Goal: Task Accomplishment & Management: Use online tool/utility

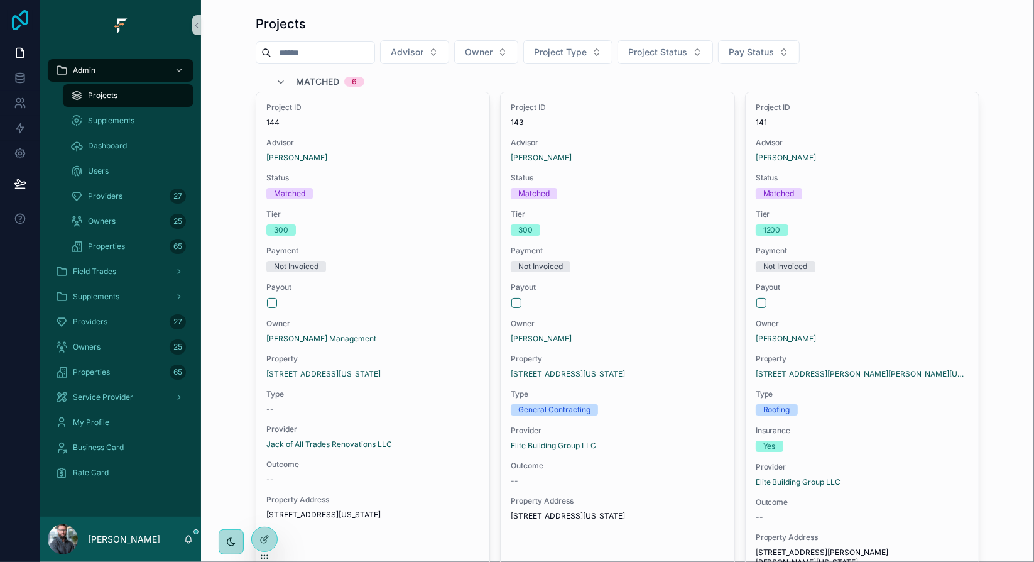
click at [19, 13] on icon at bounding box center [20, 20] width 25 height 20
click at [19, 156] on icon at bounding box center [20, 153] width 13 height 13
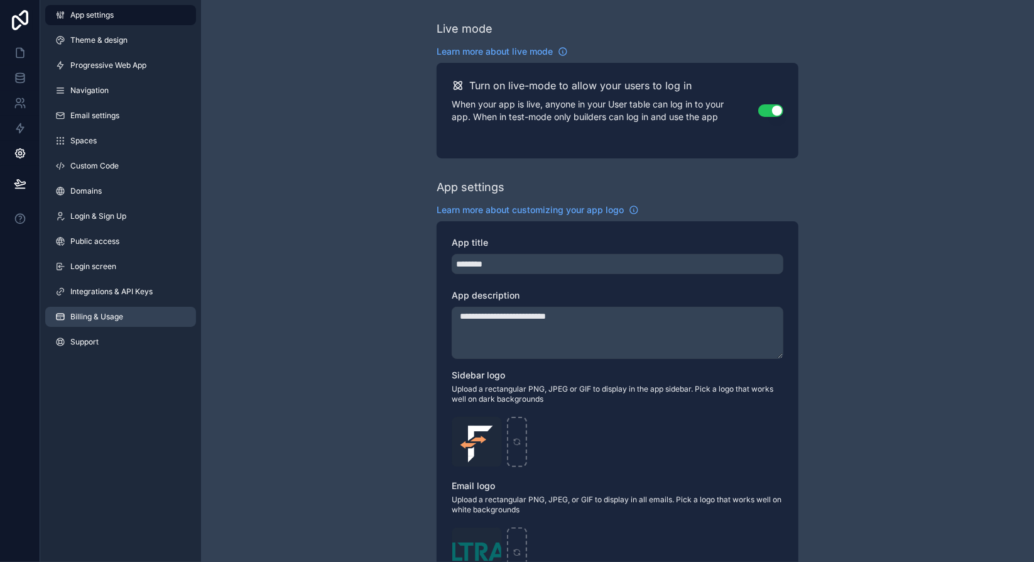
click at [109, 315] on span "Billing & Usage" at bounding box center [96, 317] width 53 height 10
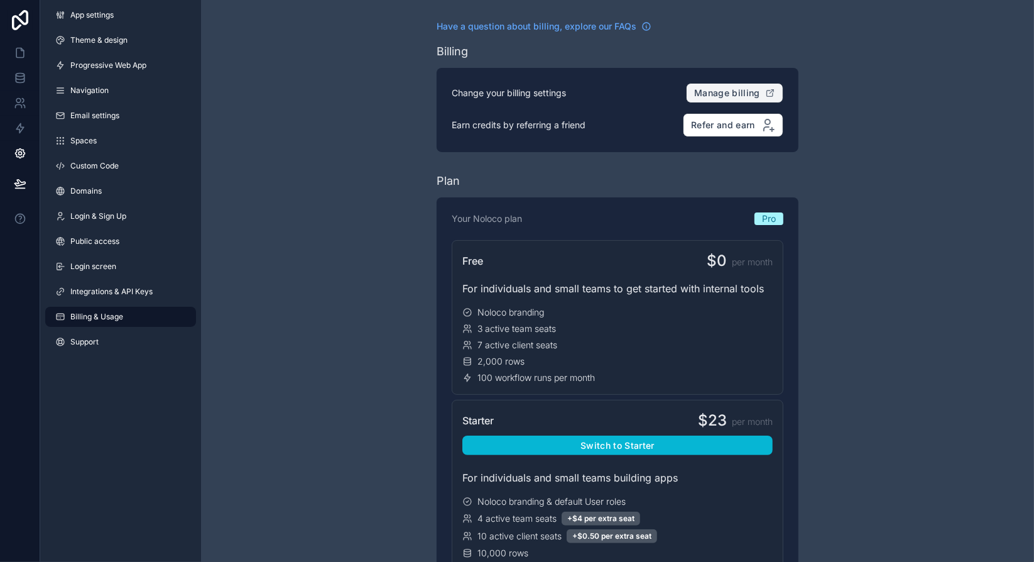
click at [748, 92] on span "Manage billing" at bounding box center [727, 92] width 66 height 11
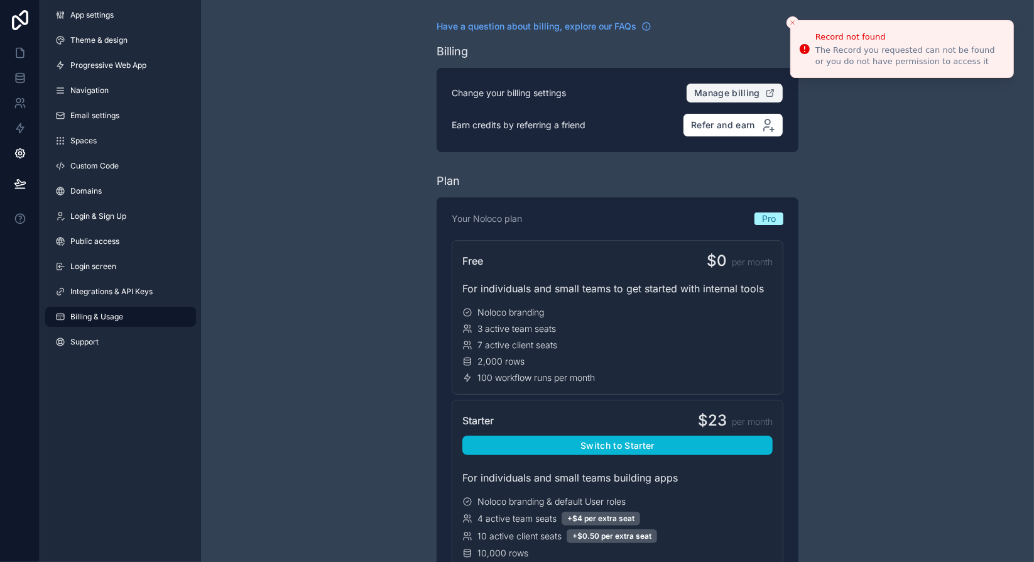
click at [749, 89] on span "Manage billing" at bounding box center [727, 92] width 66 height 11
click at [773, 94] on icon "scrollable content" at bounding box center [770, 94] width 6 height 6
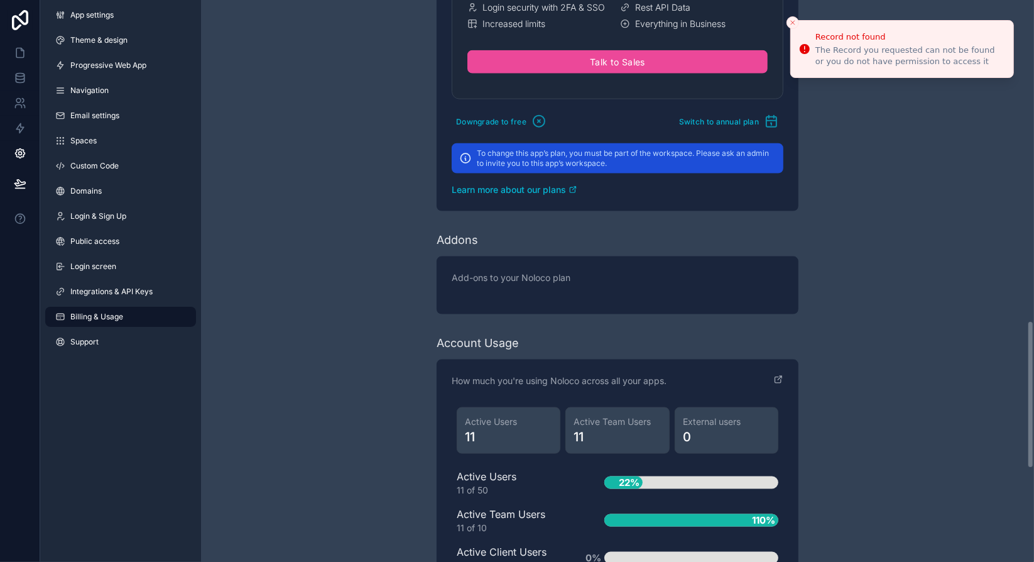
scroll to position [1569, 0]
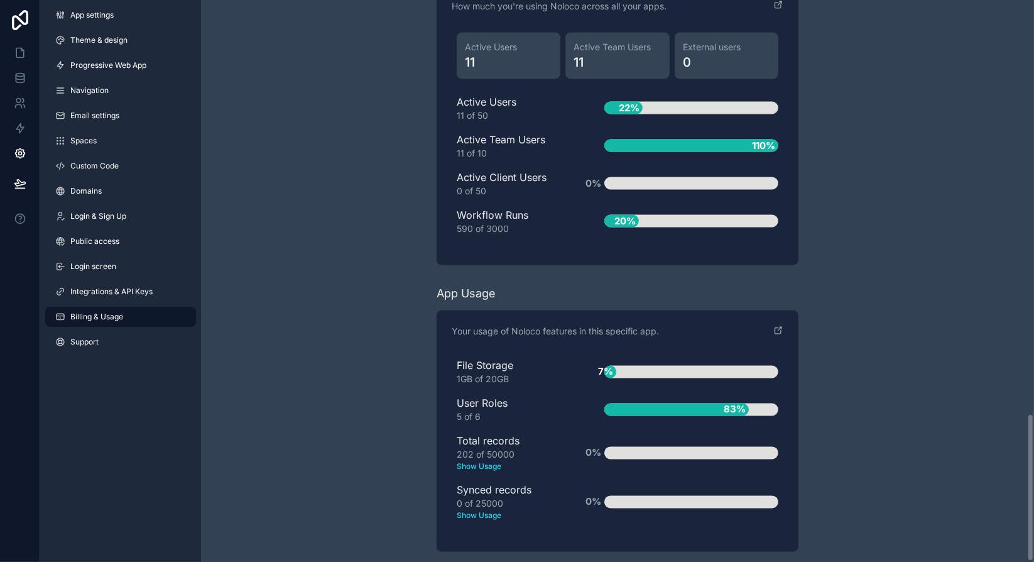
click at [96, 341] on span "Support" at bounding box center [84, 342] width 28 height 10
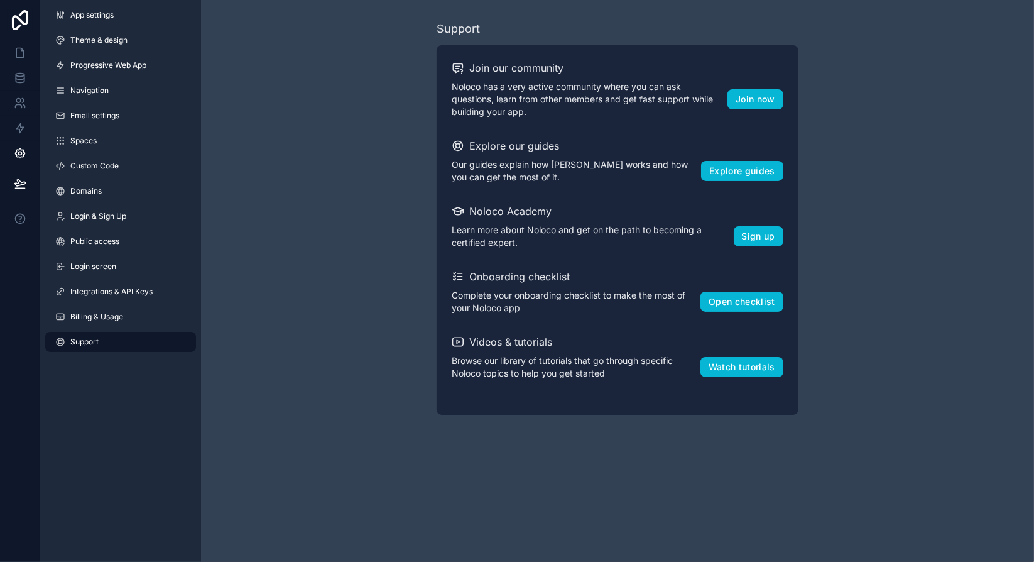
click at [381, 214] on div "Support Join our community Noloco has a very active community where you can ask…" at bounding box center [617, 217] width 833 height 435
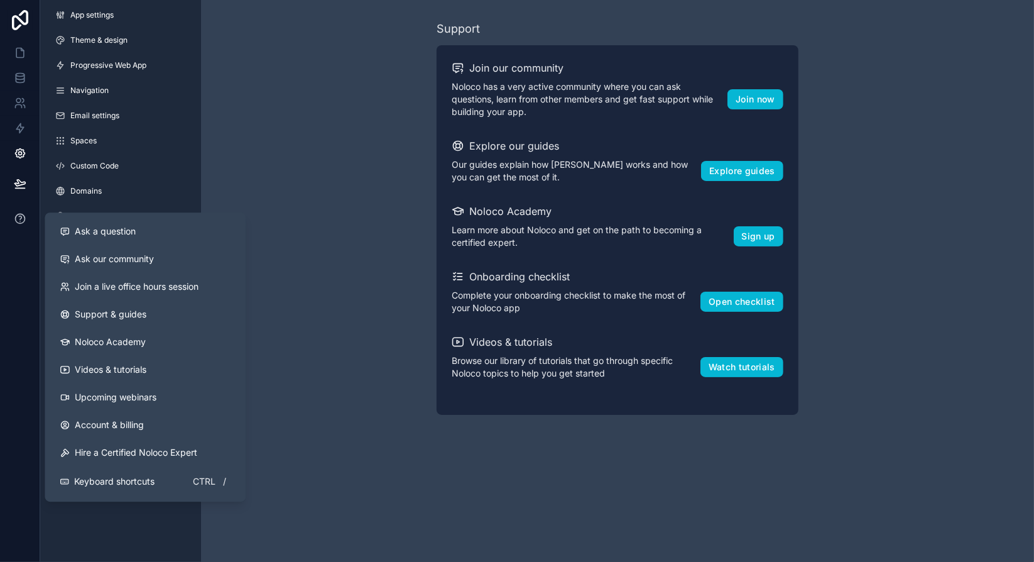
click at [18, 215] on icon at bounding box center [20, 218] width 13 height 13
click at [116, 236] on span "Ask a question" at bounding box center [105, 231] width 61 height 13
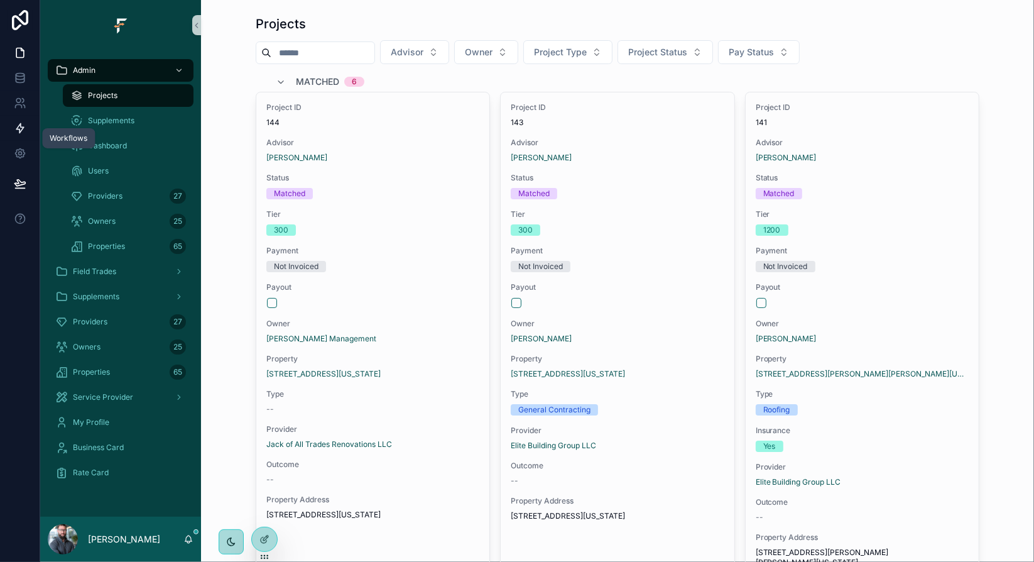
click at [19, 125] on icon at bounding box center [20, 128] width 8 height 9
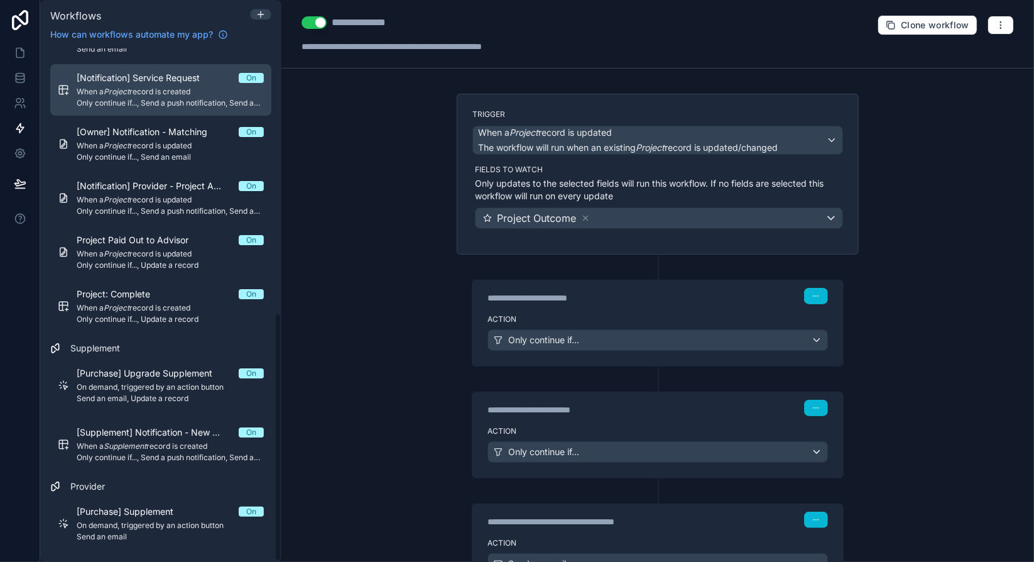
scroll to position [547, 0]
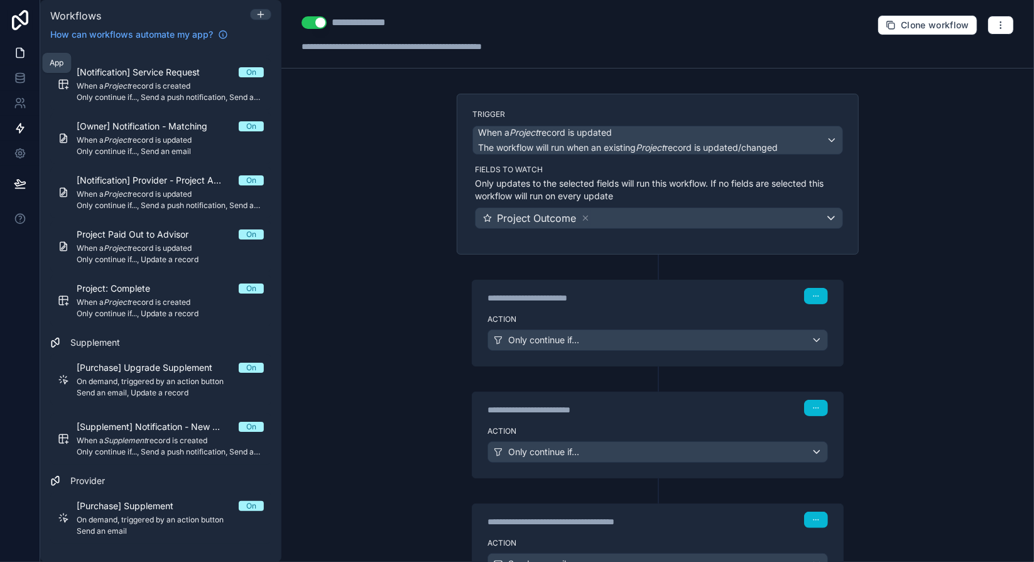
click at [24, 55] on icon at bounding box center [20, 52] width 8 height 9
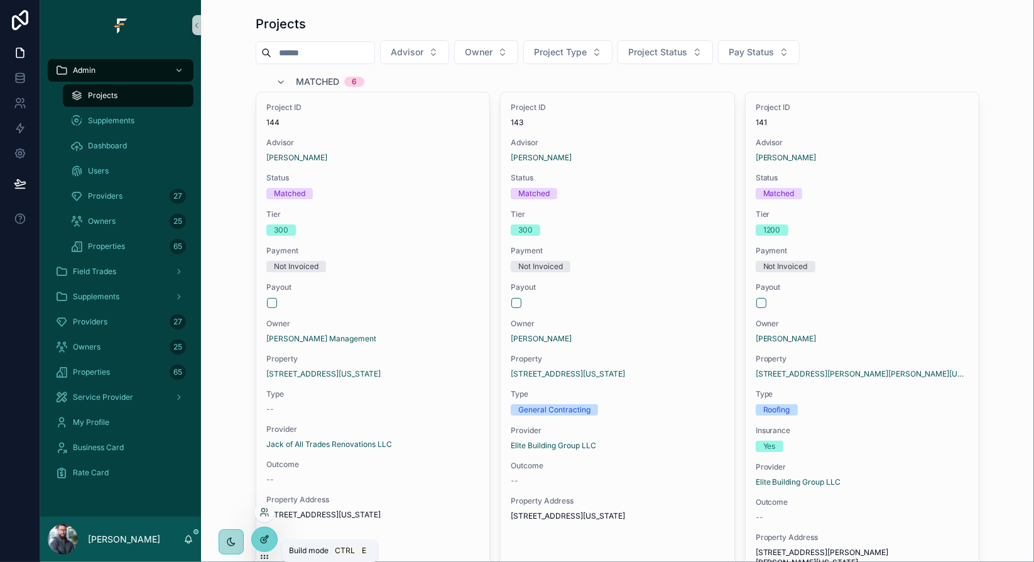
click at [272, 542] on div at bounding box center [264, 539] width 25 height 24
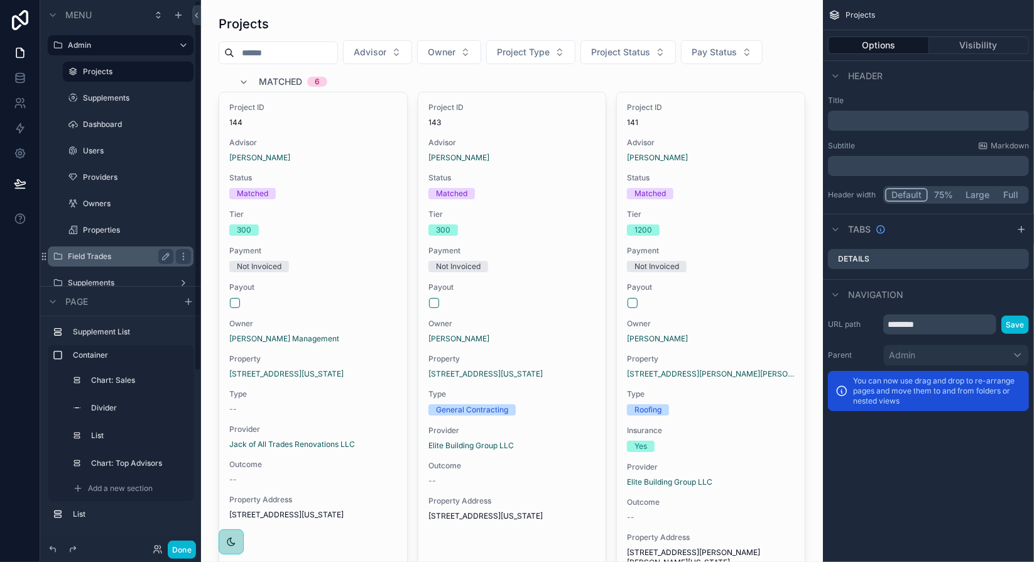
click at [127, 253] on label "Field Trades" at bounding box center [118, 256] width 101 height 10
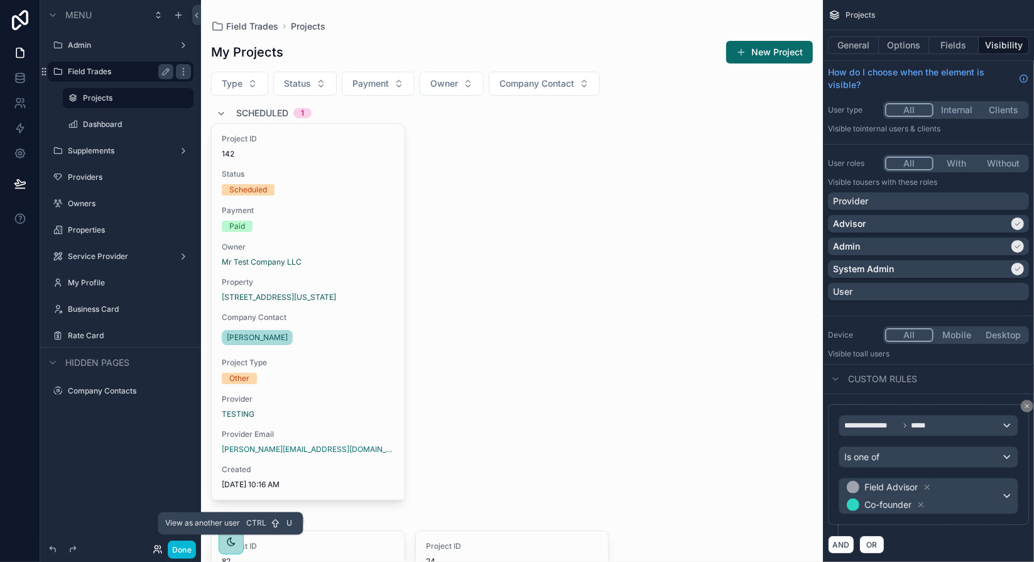
click at [160, 547] on icon at bounding box center [158, 549] width 10 height 10
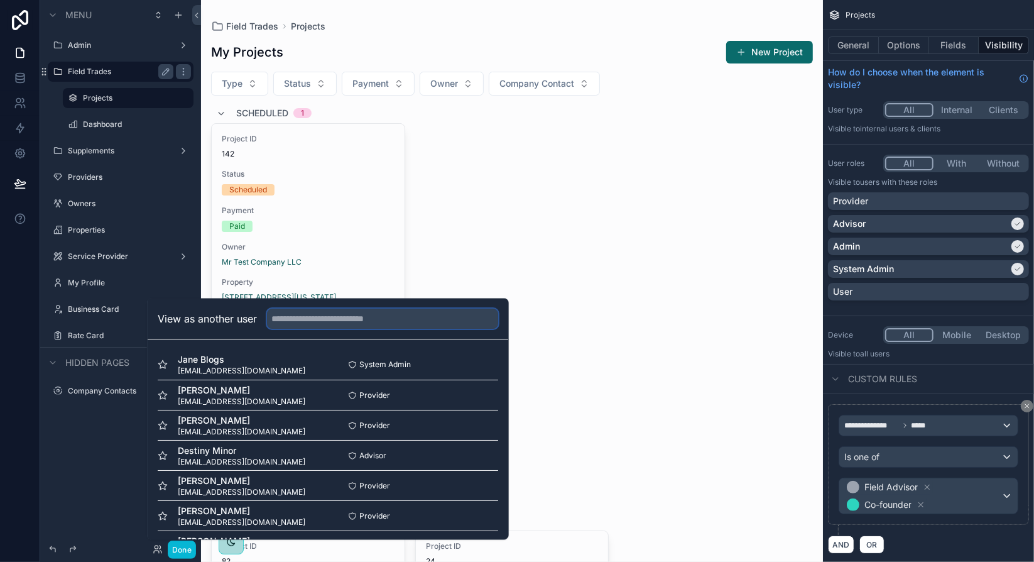
click at [355, 316] on input "text" at bounding box center [382, 319] width 231 height 20
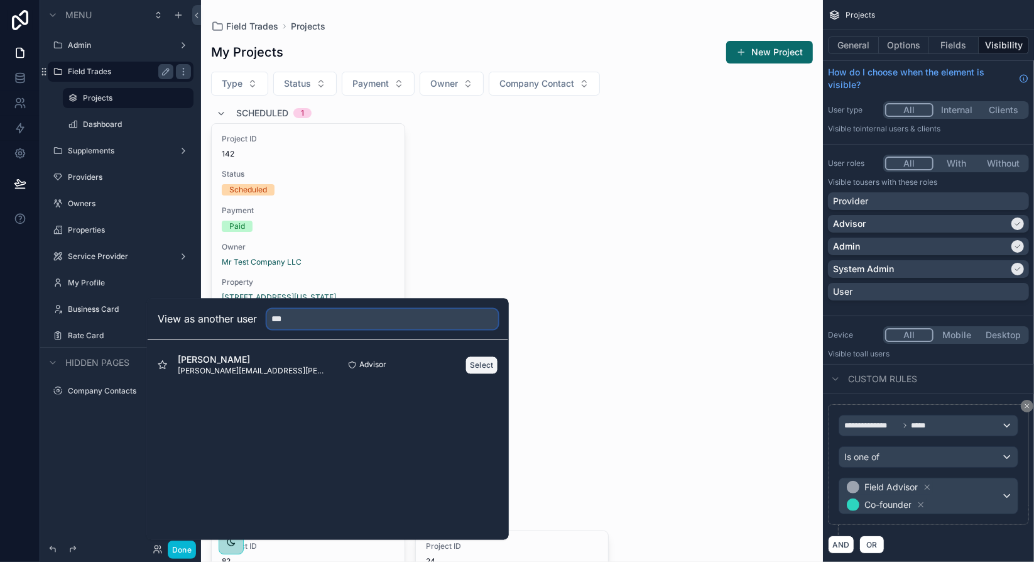
type input "***"
click at [471, 366] on button "Select" at bounding box center [482, 365] width 33 height 18
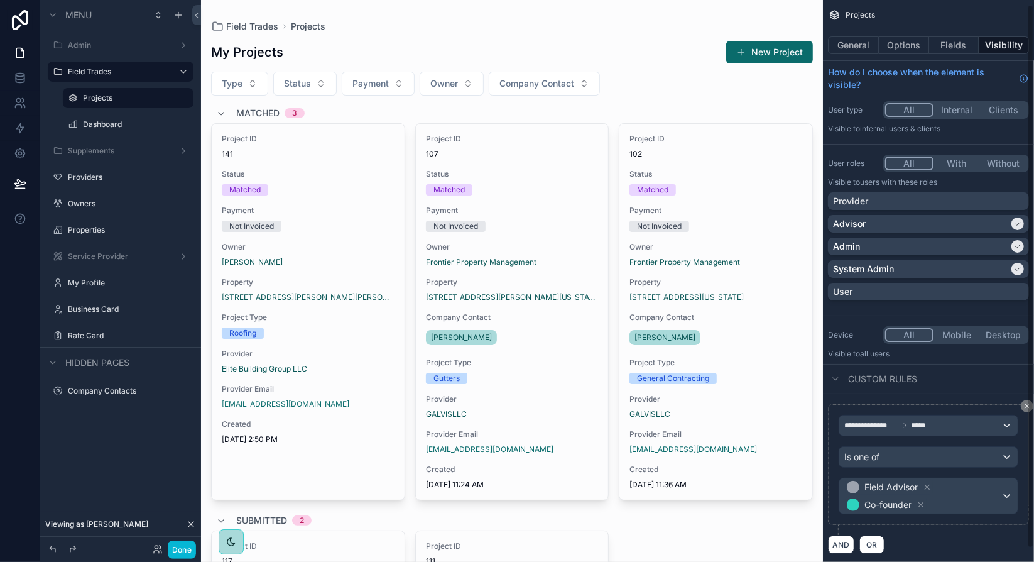
scroll to position [18, 0]
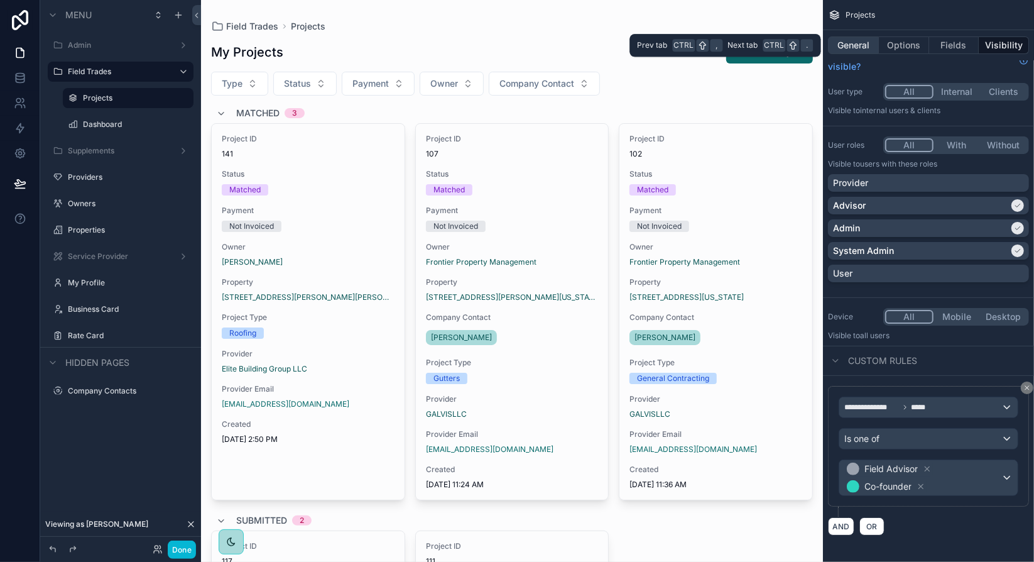
click at [865, 51] on button "General" at bounding box center [853, 45] width 51 height 18
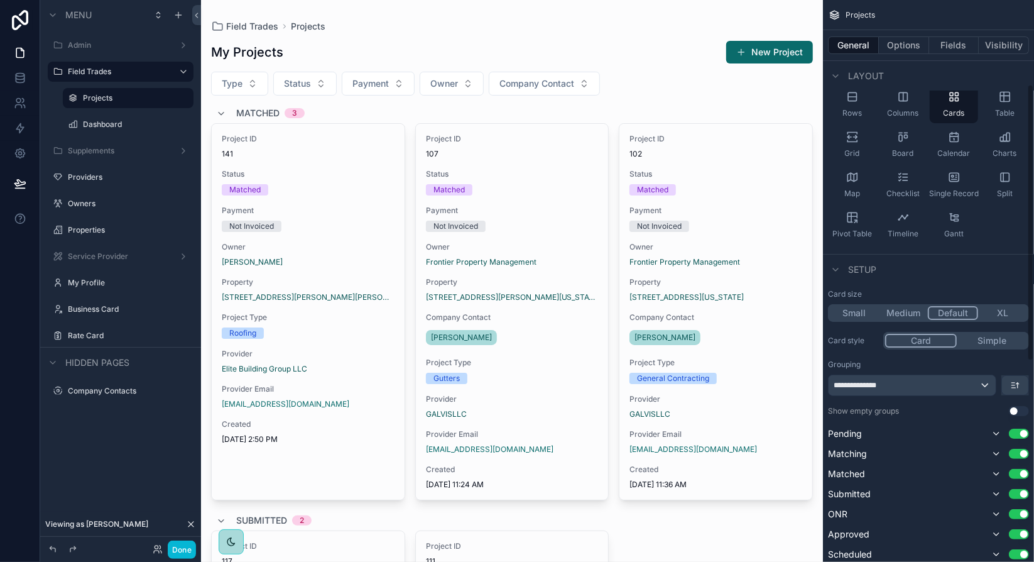
scroll to position [207, 0]
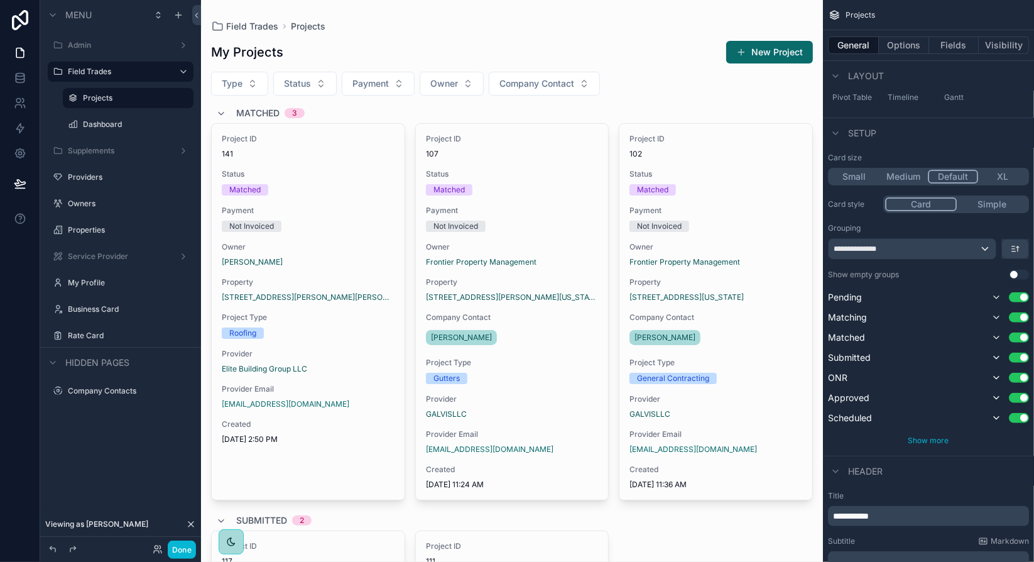
click at [936, 438] on span "Show more" at bounding box center [929, 440] width 41 height 9
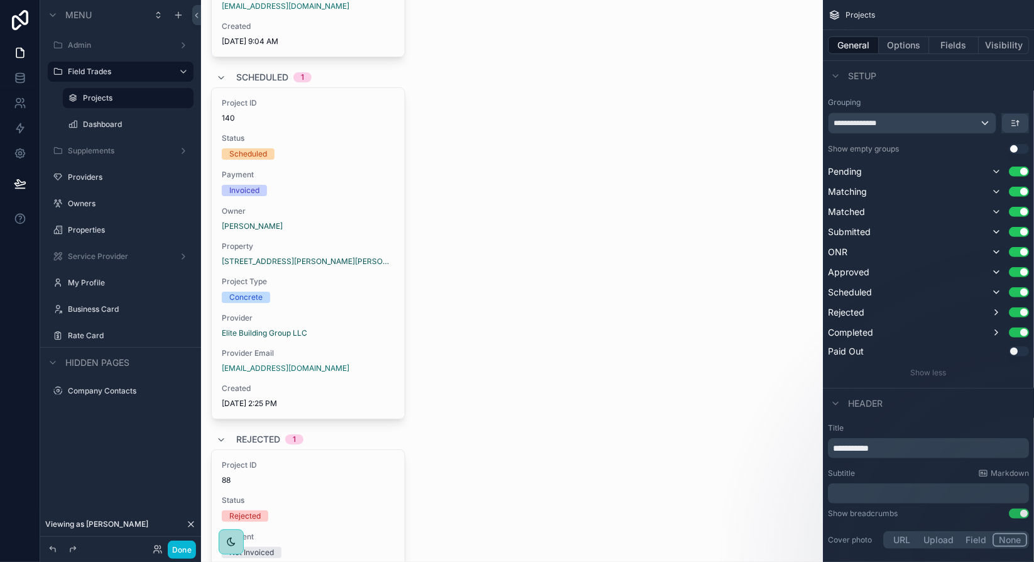
scroll to position [1320, 0]
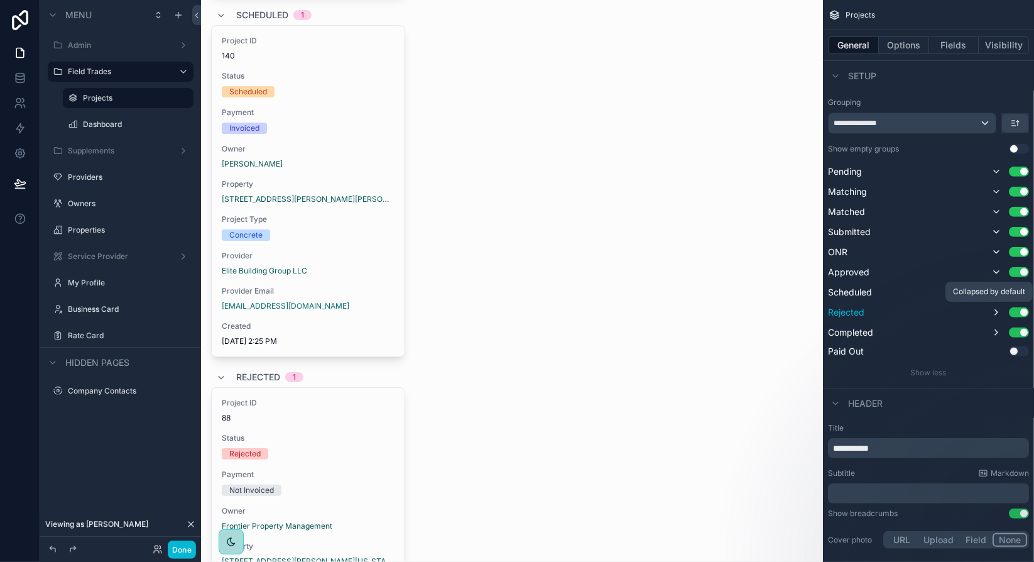
click at [997, 310] on icon "scrollable content" at bounding box center [997, 312] width 3 height 5
click at [997, 310] on icon "scrollable content" at bounding box center [997, 312] width 10 height 10
click at [996, 250] on icon "scrollable content" at bounding box center [997, 252] width 10 height 10
click at [1019, 352] on button "Use setting" at bounding box center [1019, 351] width 20 height 10
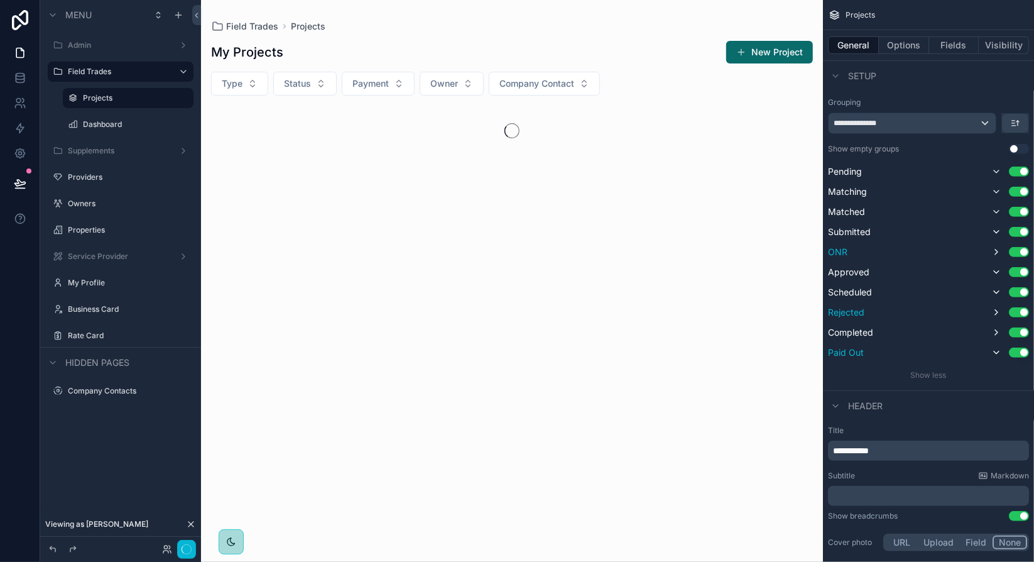
scroll to position [0, 0]
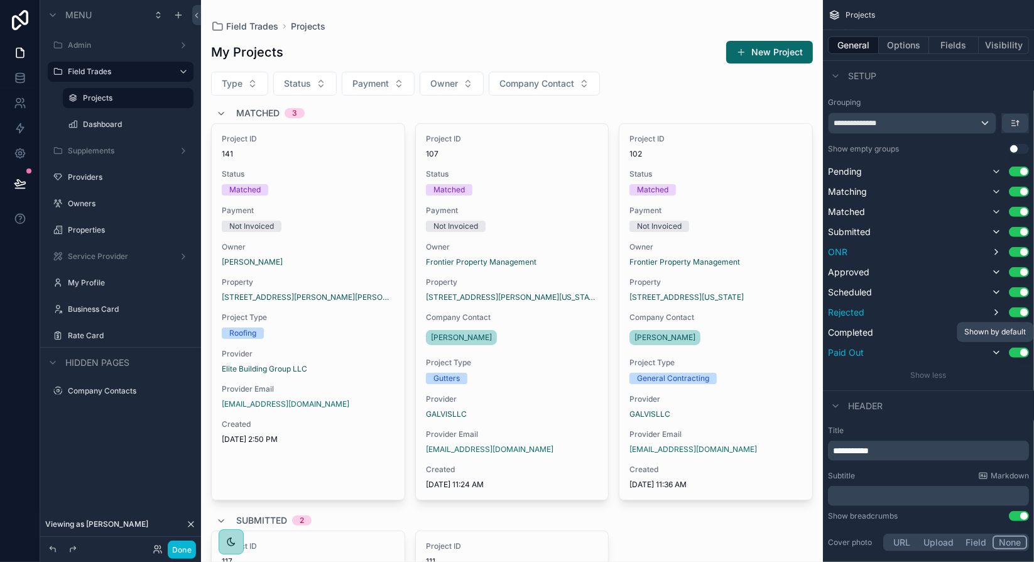
click at [998, 351] on icon "scrollable content" at bounding box center [997, 353] width 10 height 10
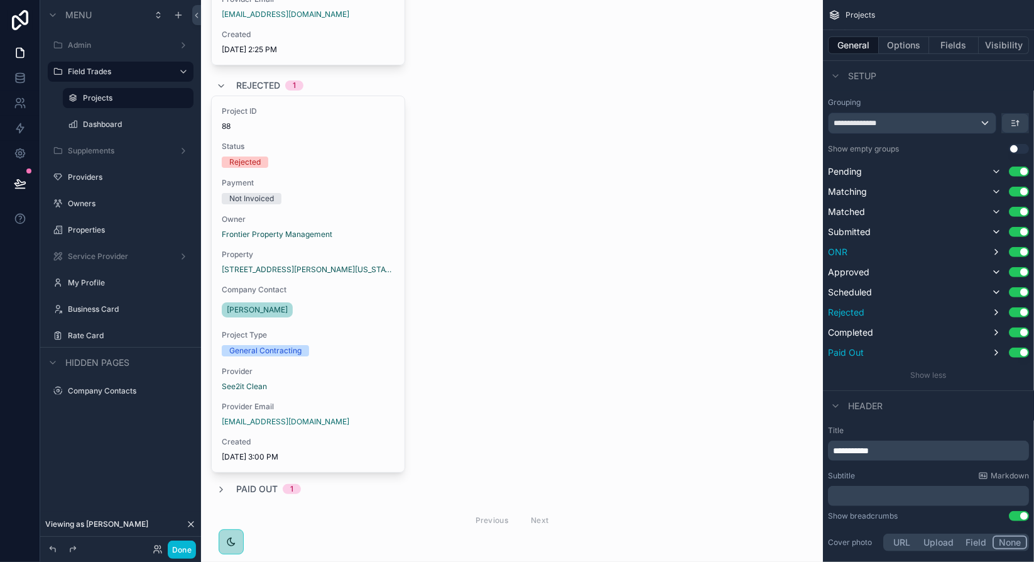
scroll to position [1620, 0]
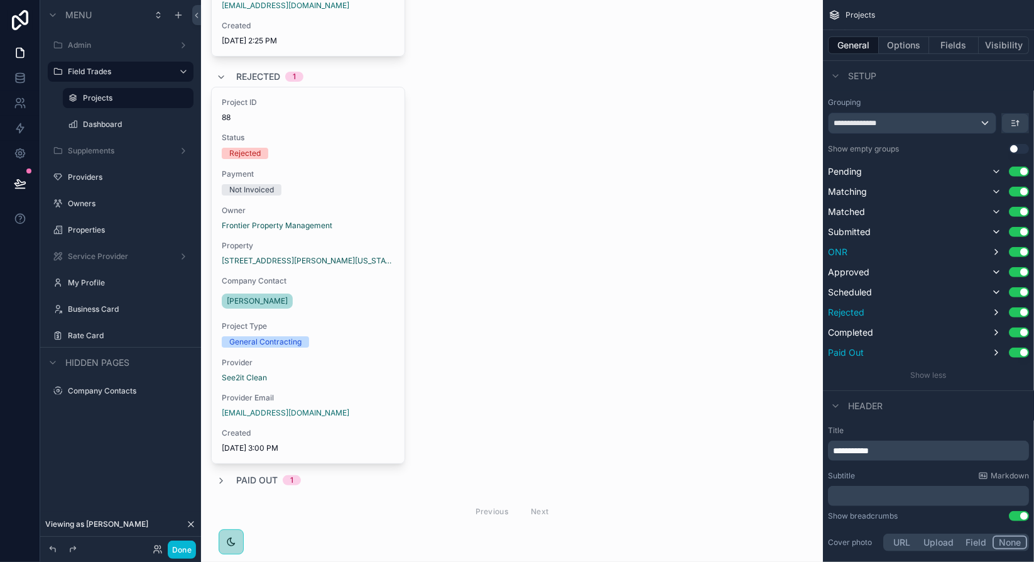
click at [222, 74] on icon "scrollable content" at bounding box center [221, 77] width 10 height 10
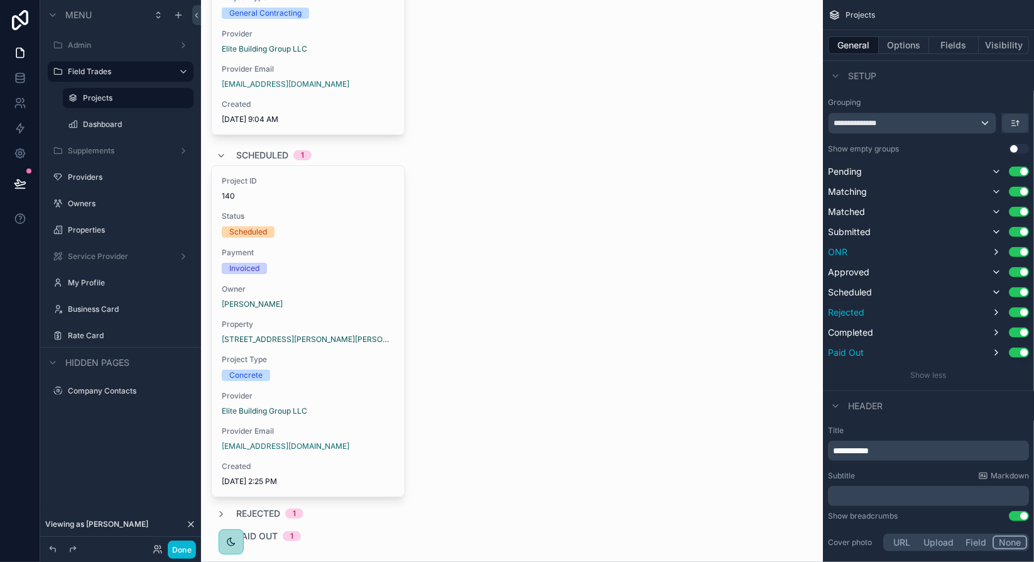
scroll to position [1174, 0]
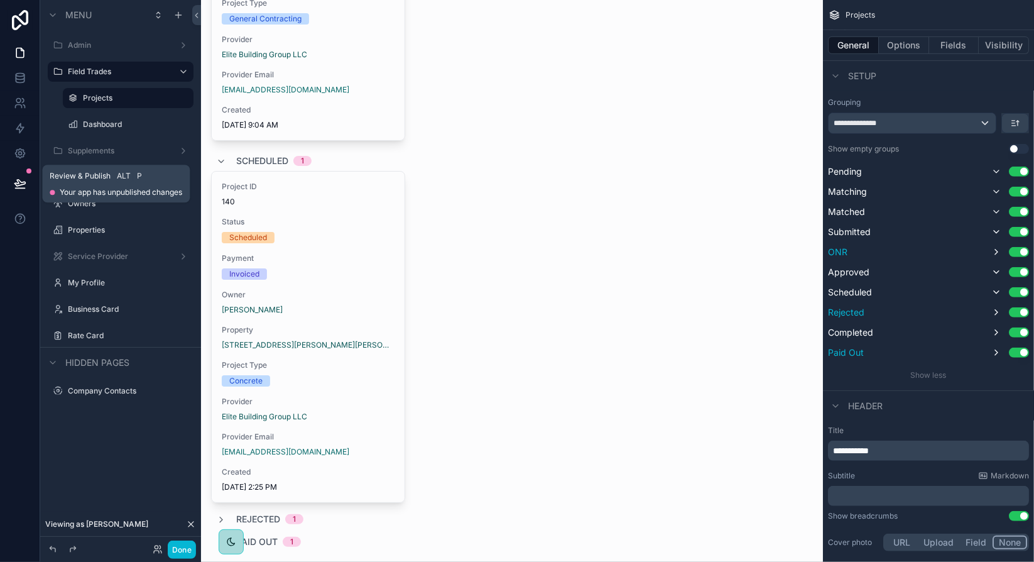
click at [23, 184] on icon at bounding box center [19, 183] width 11 height 6
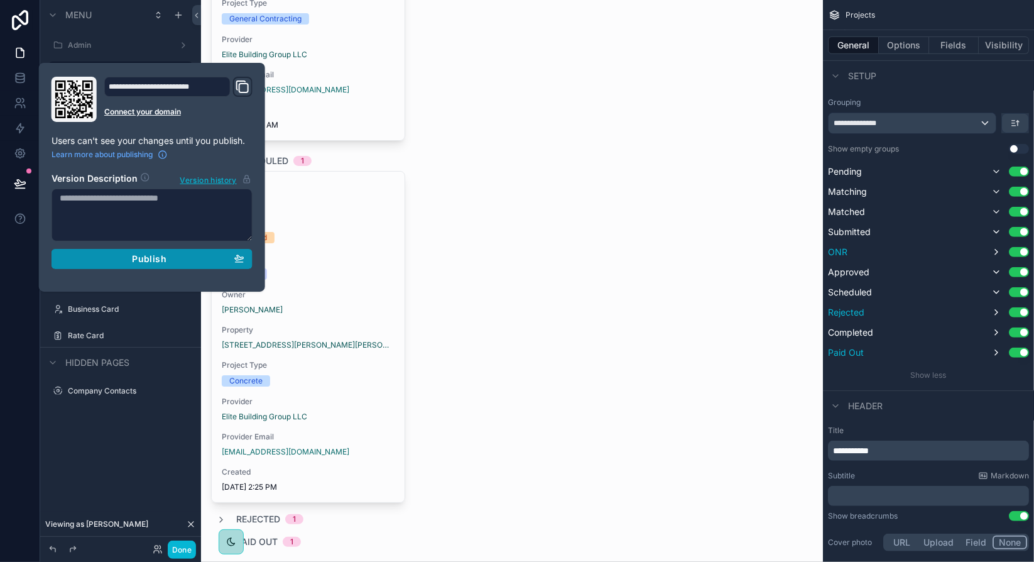
click at [149, 260] on span "Publish" at bounding box center [149, 258] width 34 height 11
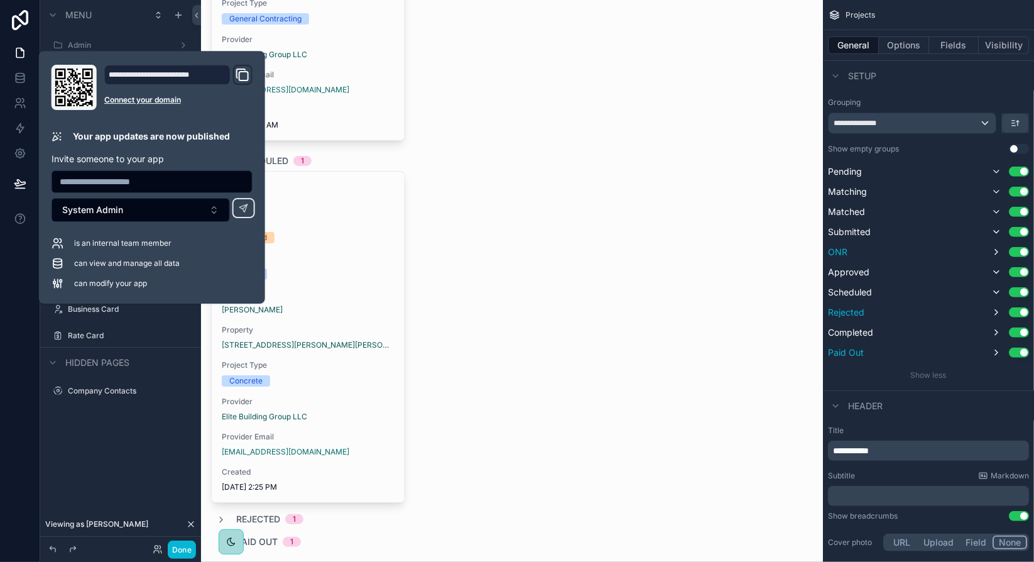
click at [140, 454] on div "Menu Admin Field Trades Projects Dashboard Supplements Providers Owners Propert…" at bounding box center [120, 273] width 161 height 547
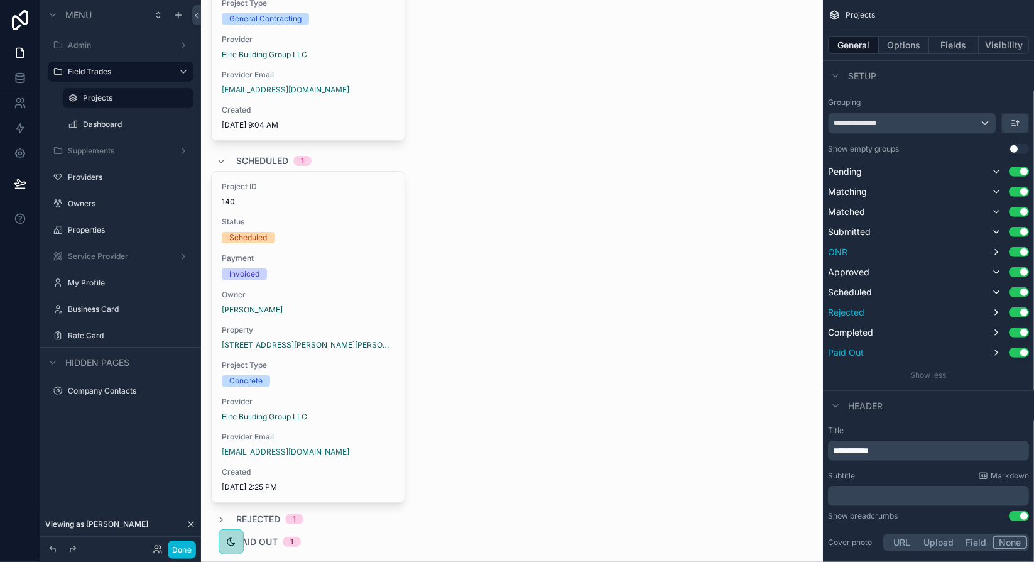
scroll to position [1237, 0]
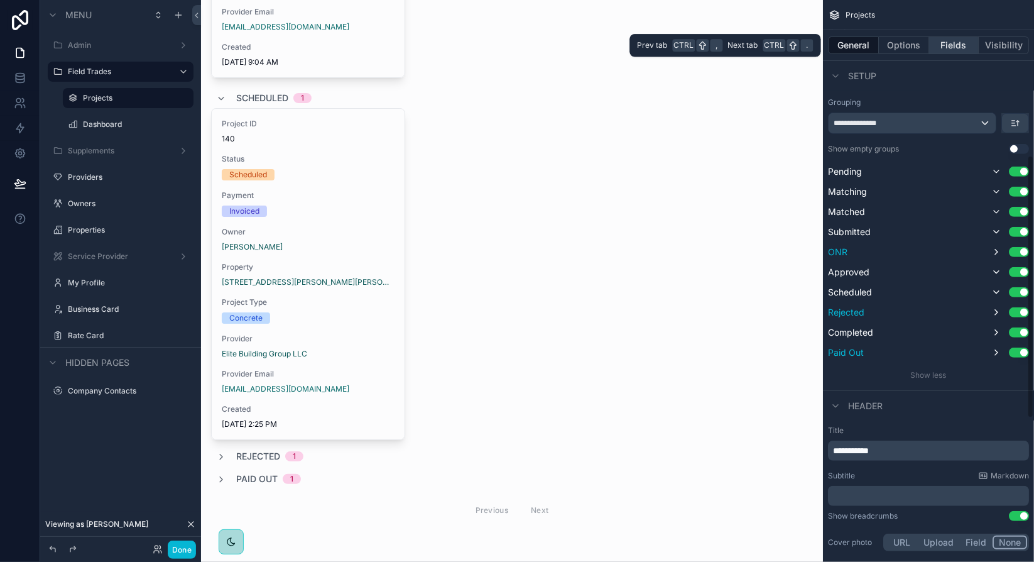
click at [948, 50] on button "Fields" at bounding box center [955, 45] width 50 height 18
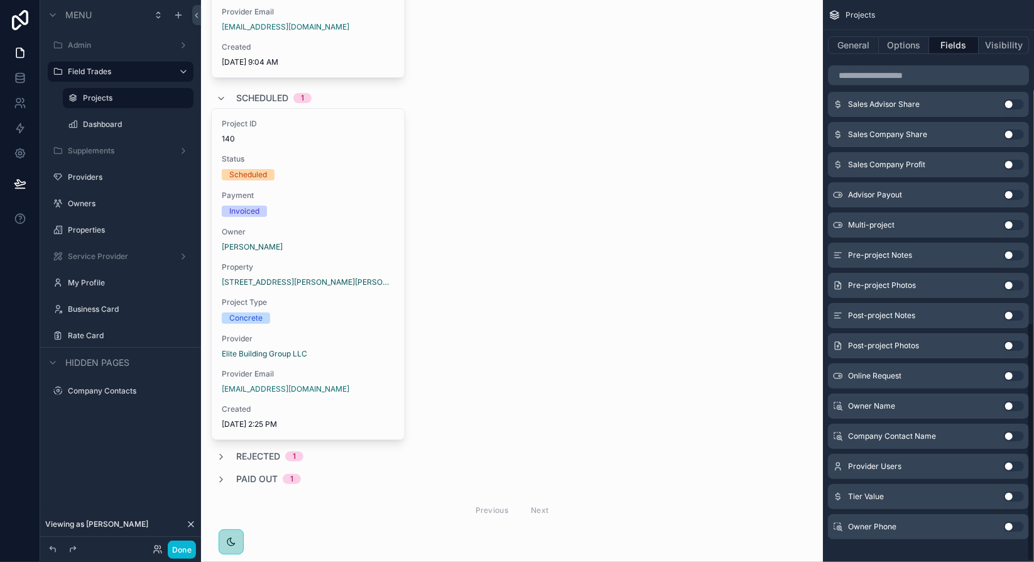
scroll to position [756, 0]
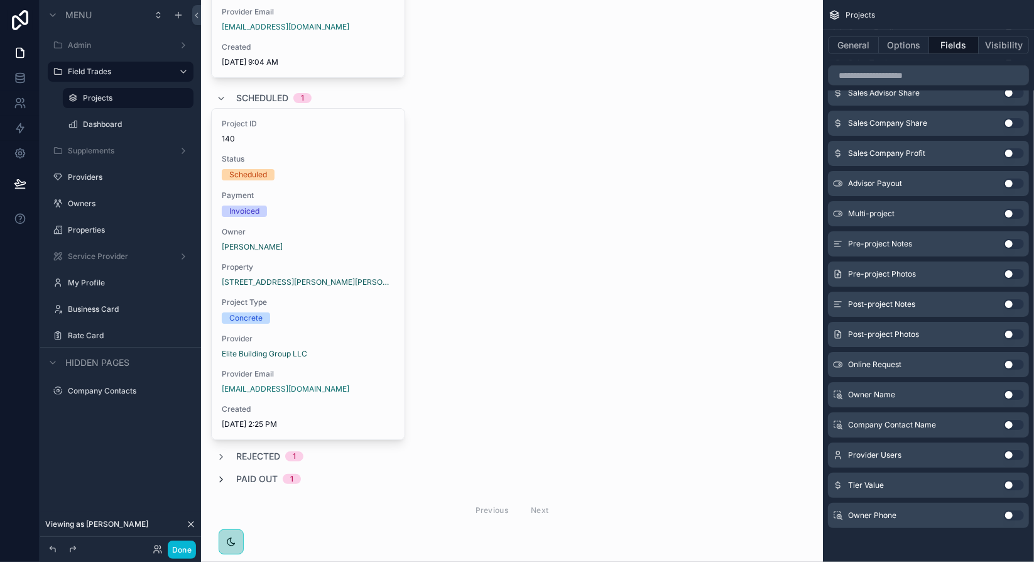
click at [225, 478] on icon "scrollable content" at bounding box center [221, 480] width 10 height 10
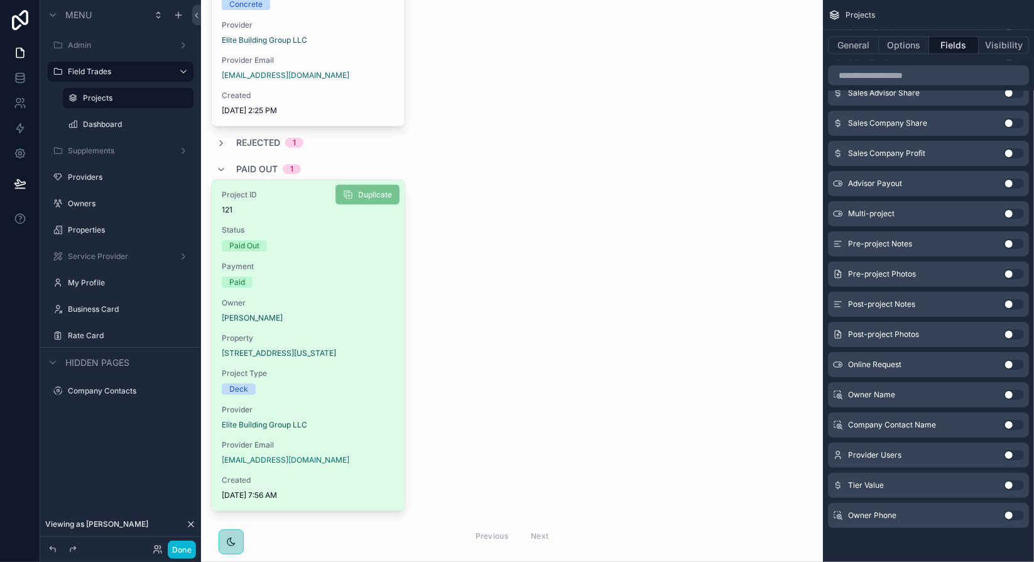
scroll to position [1551, 0]
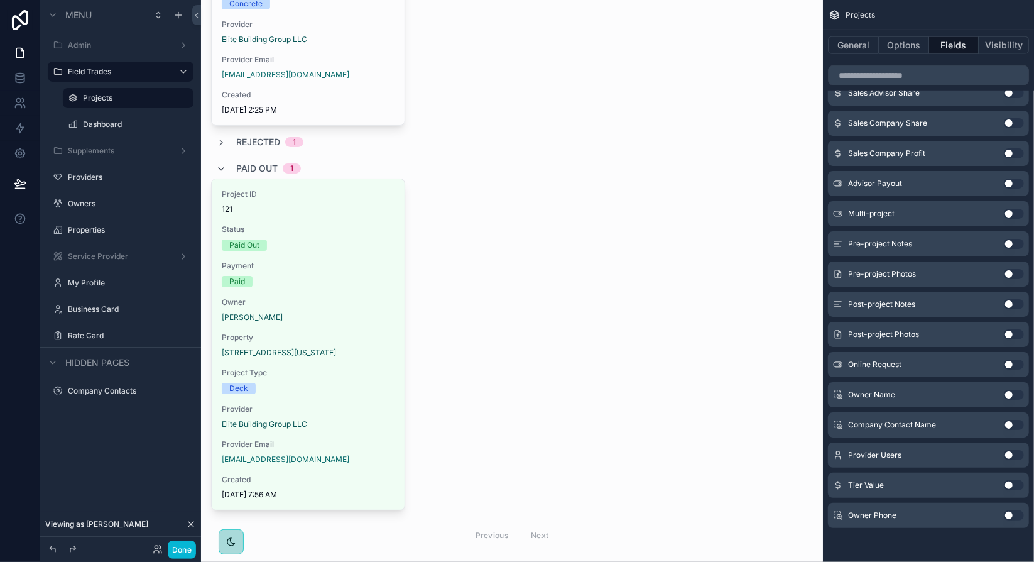
click at [224, 165] on icon "scrollable content" at bounding box center [221, 169] width 10 height 10
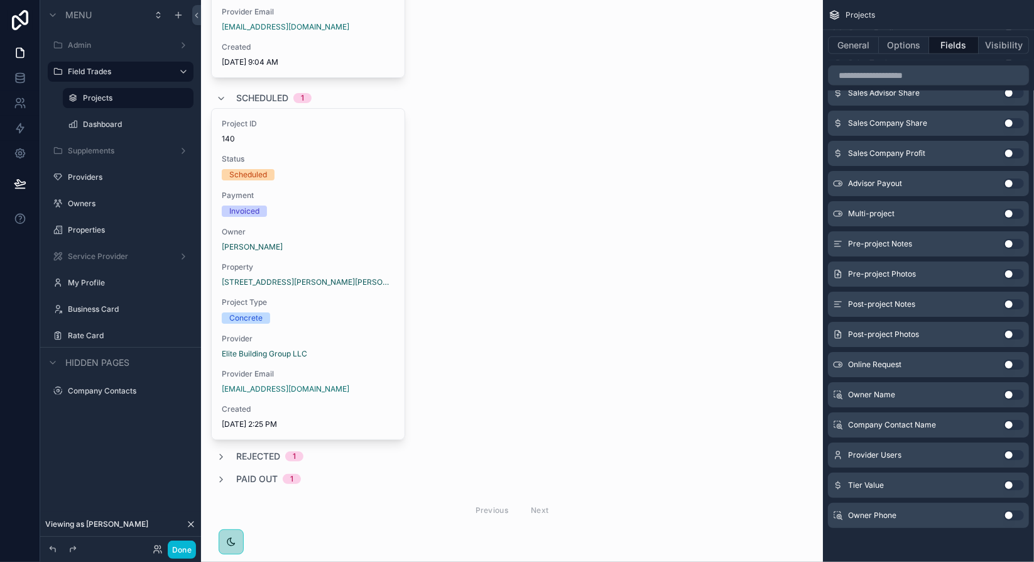
scroll to position [1174, 0]
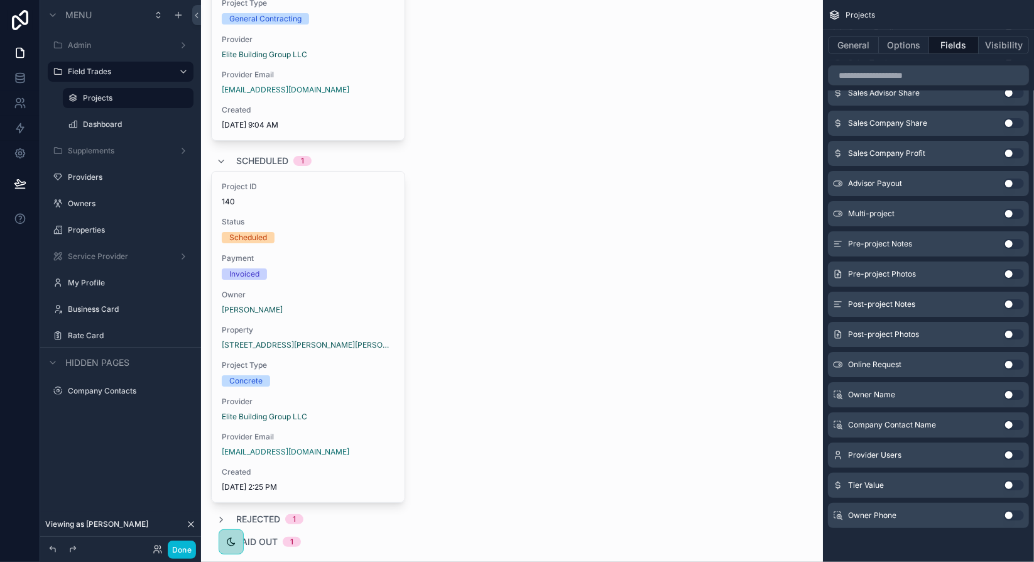
click at [194, 524] on icon at bounding box center [191, 524] width 10 height 10
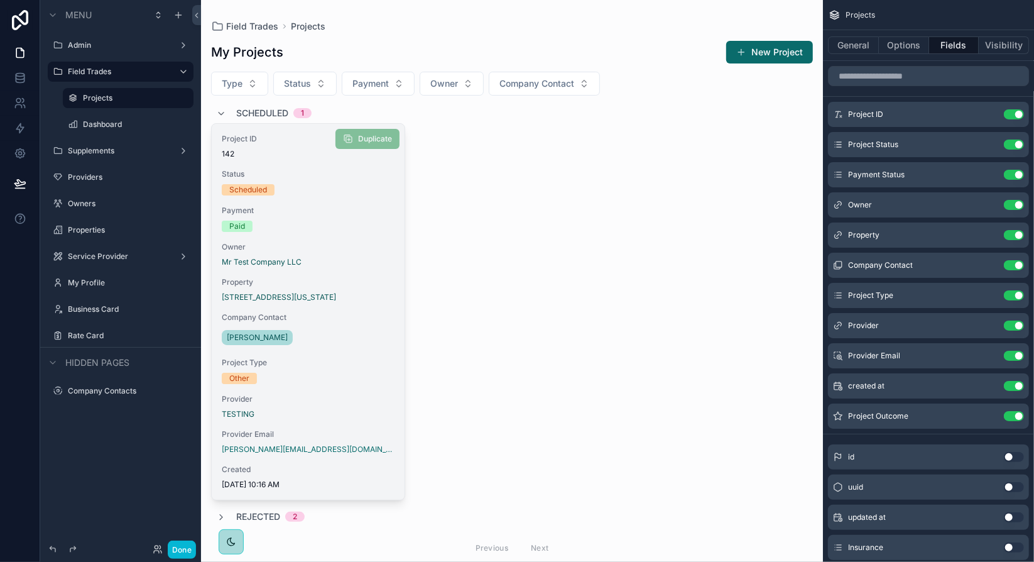
click at [343, 233] on div "Project ID 142 Status Scheduled Payment Paid Owner Mr Test Company LLC Property…" at bounding box center [308, 312] width 193 height 376
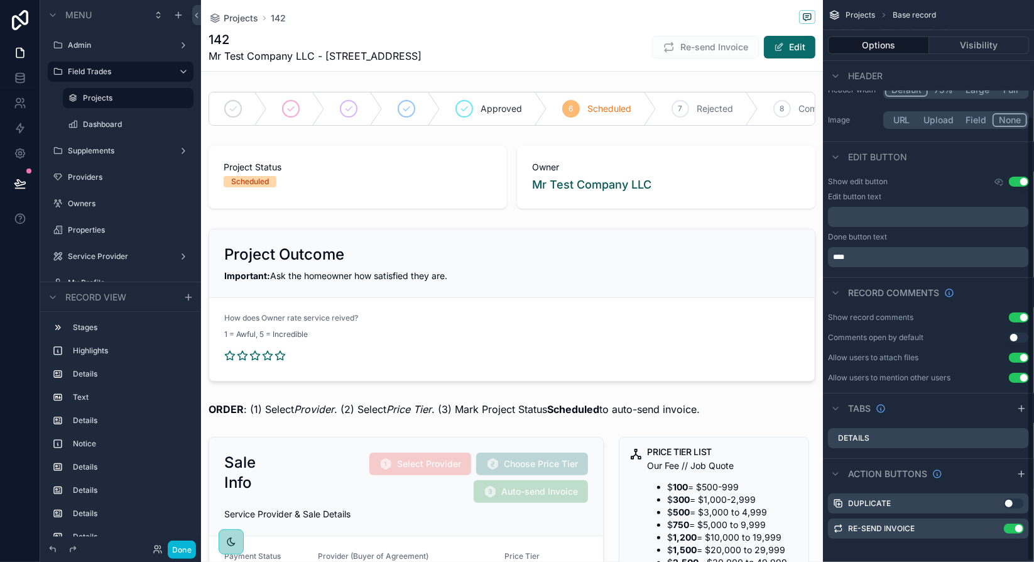
scroll to position [146, 0]
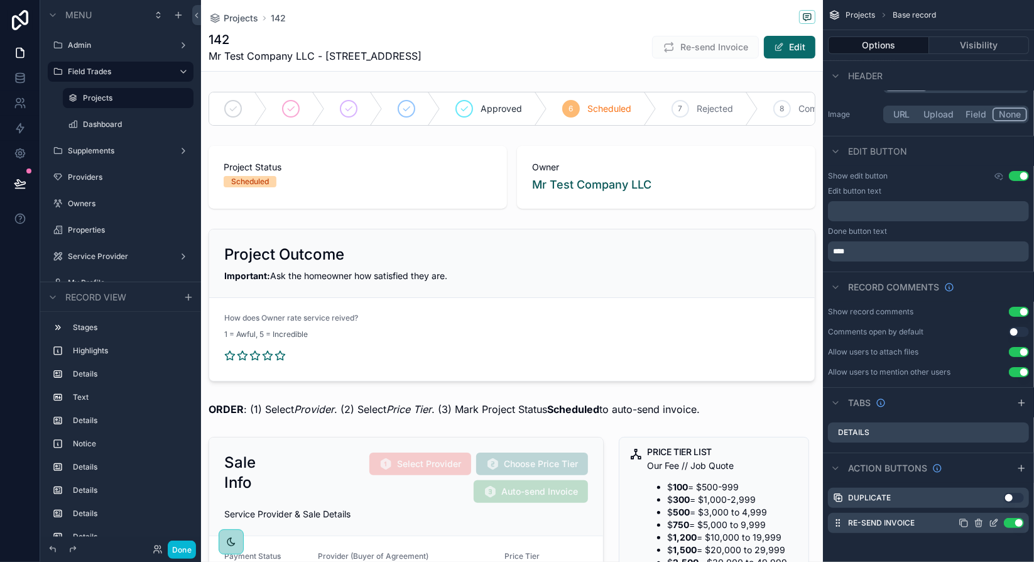
click at [996, 522] on icon "scrollable content" at bounding box center [995, 521] width 5 height 5
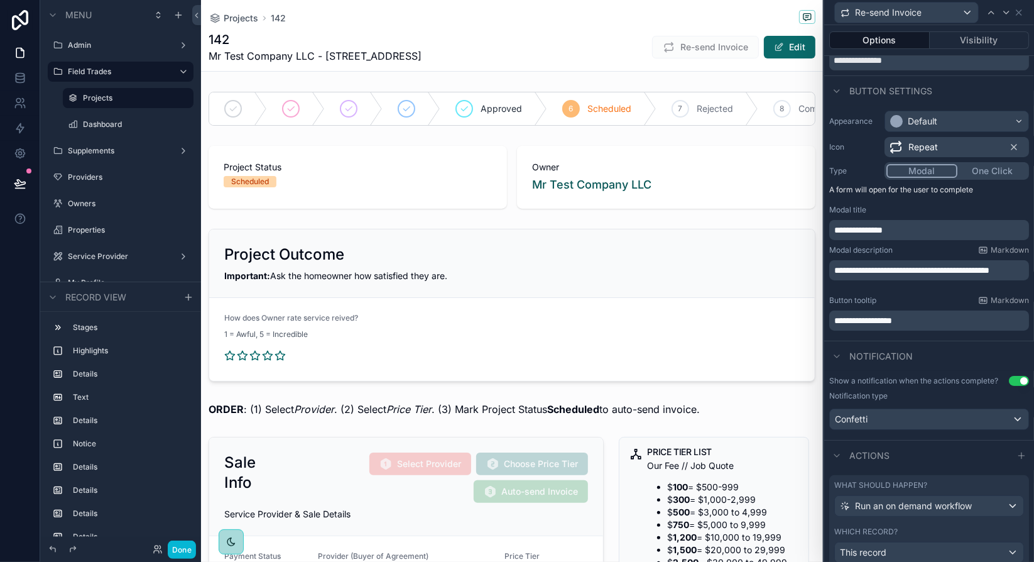
scroll to position [91, 0]
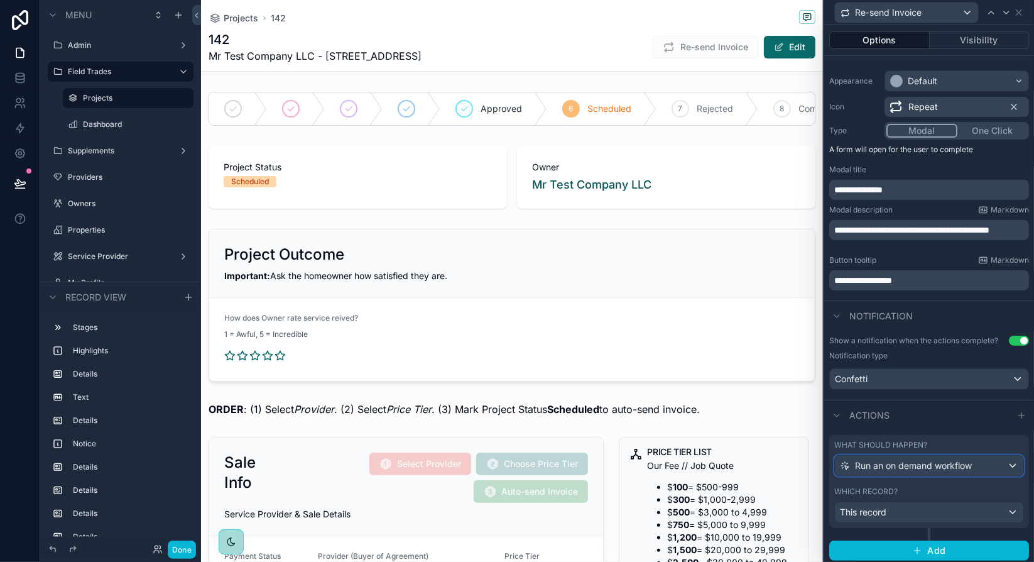
click at [1006, 465] on div "Run an on demand workflow" at bounding box center [929, 466] width 189 height 20
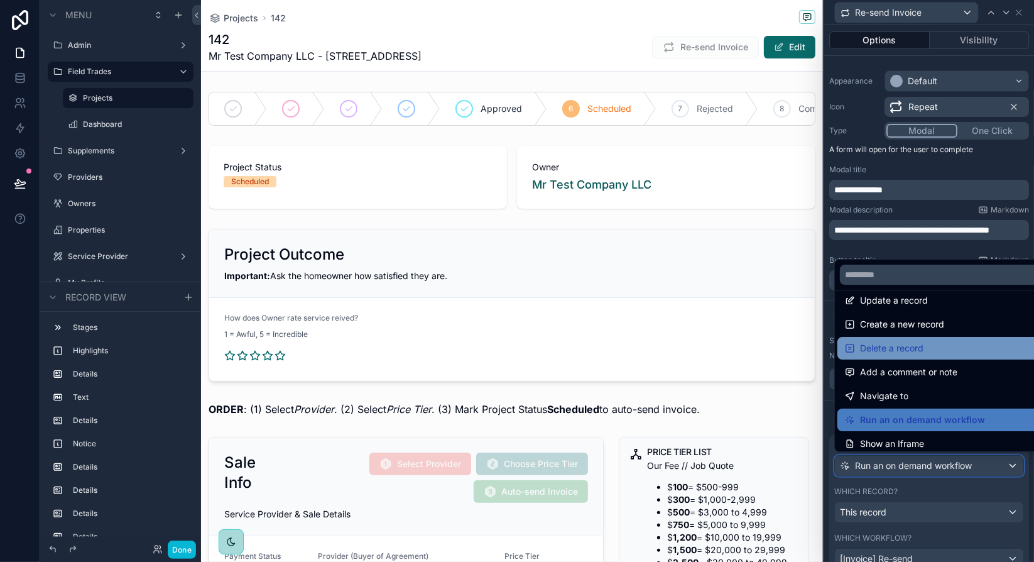
scroll to position [0, 0]
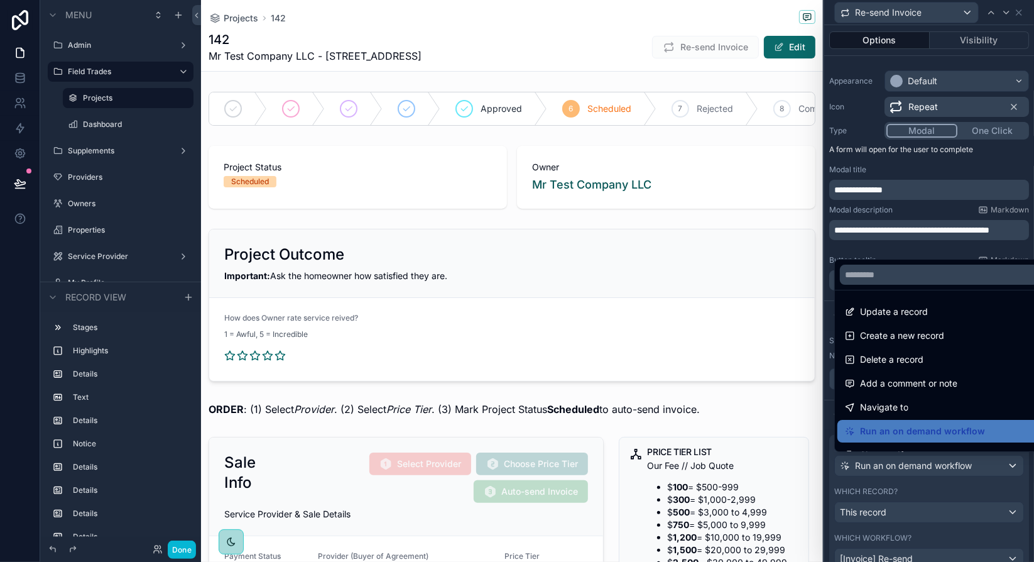
click at [952, 480] on div at bounding box center [930, 281] width 210 height 562
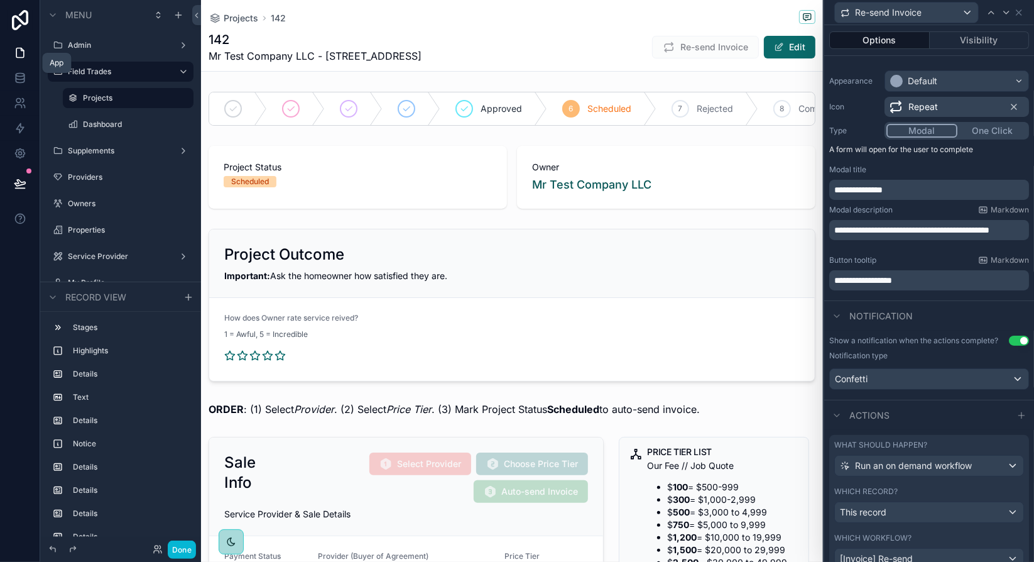
click at [18, 52] on icon at bounding box center [20, 53] width 13 height 13
click at [116, 126] on label "Dashboard" at bounding box center [125, 124] width 85 height 10
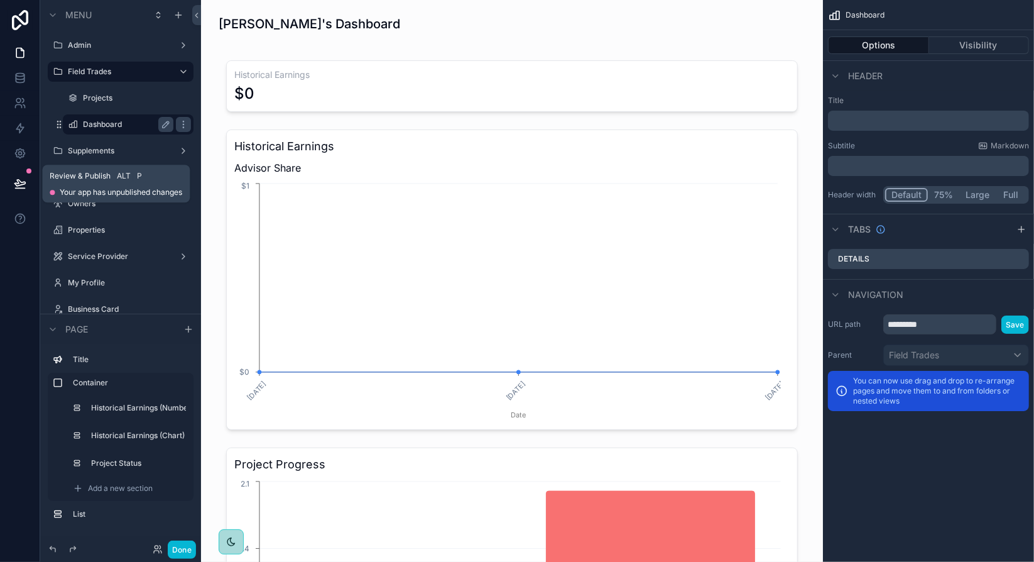
click at [25, 184] on icon at bounding box center [20, 183] width 13 height 13
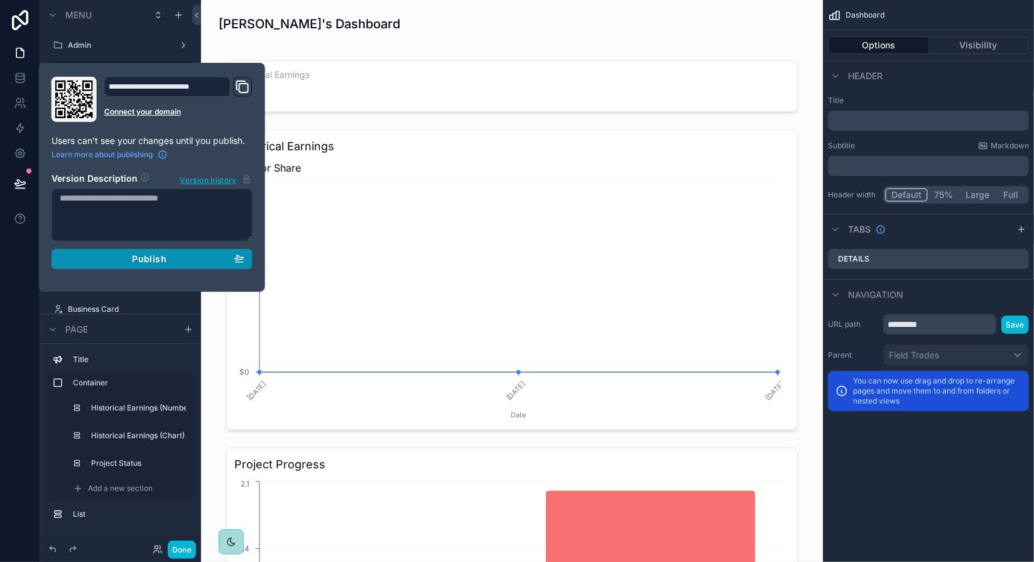
click at [194, 263] on button "Publish" at bounding box center [152, 259] width 201 height 20
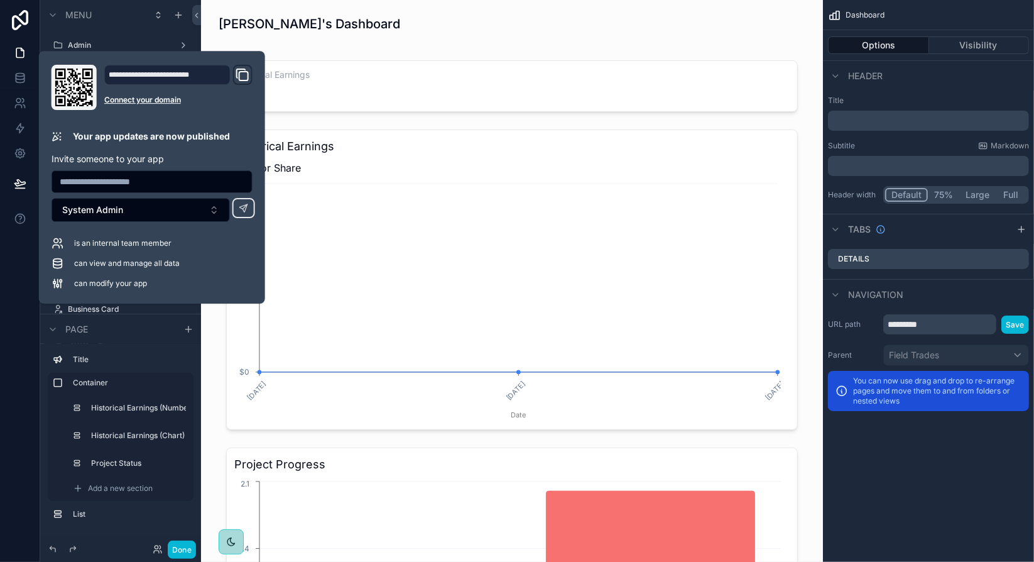
click at [29, 367] on div at bounding box center [20, 281] width 40 height 562
